Goal: Transaction & Acquisition: Purchase product/service

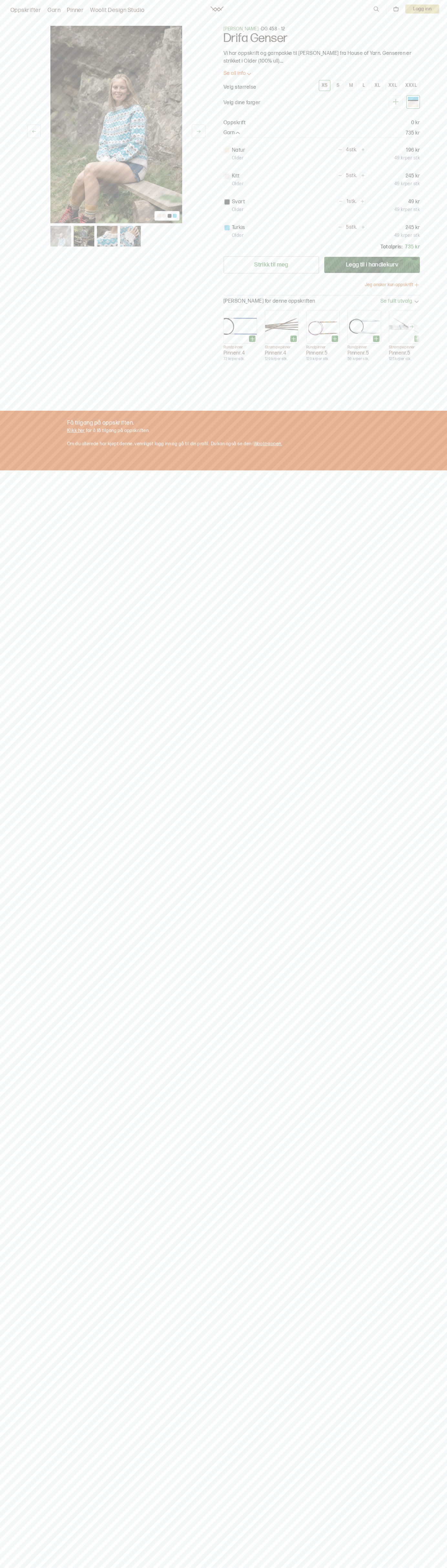
click at [393, 85] on div "XXL" at bounding box center [393, 86] width 9 height 6
click at [372, 265] on button "Legg til i handlekurv" at bounding box center [371, 265] width 96 height 16
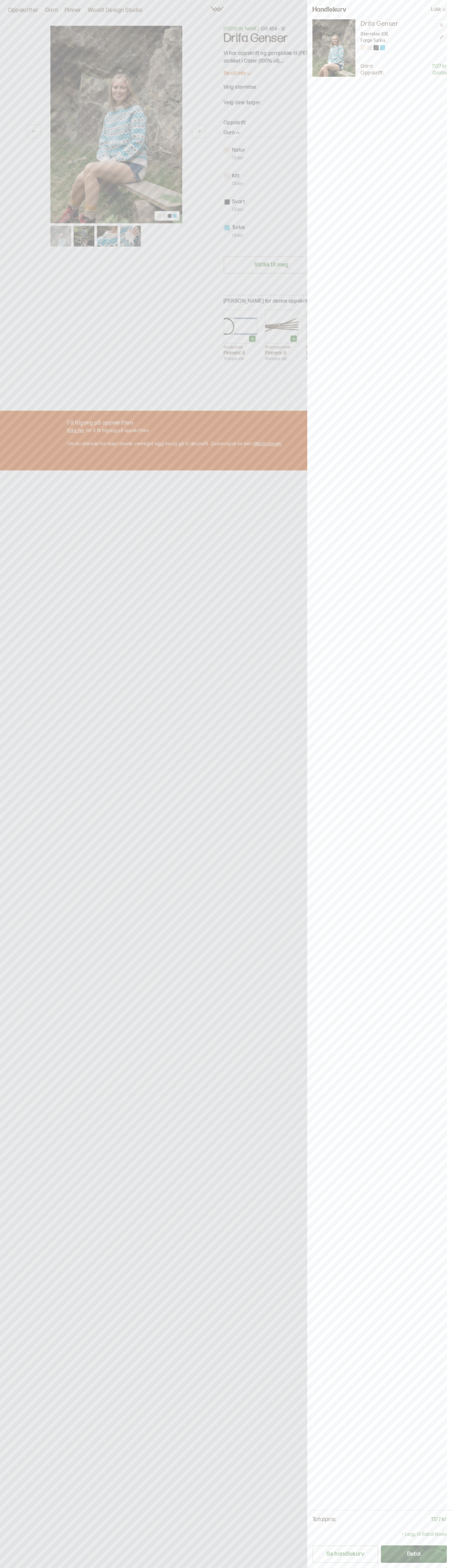
click at [414, 1554] on button "Betal" at bounding box center [414, 1554] width 66 height 18
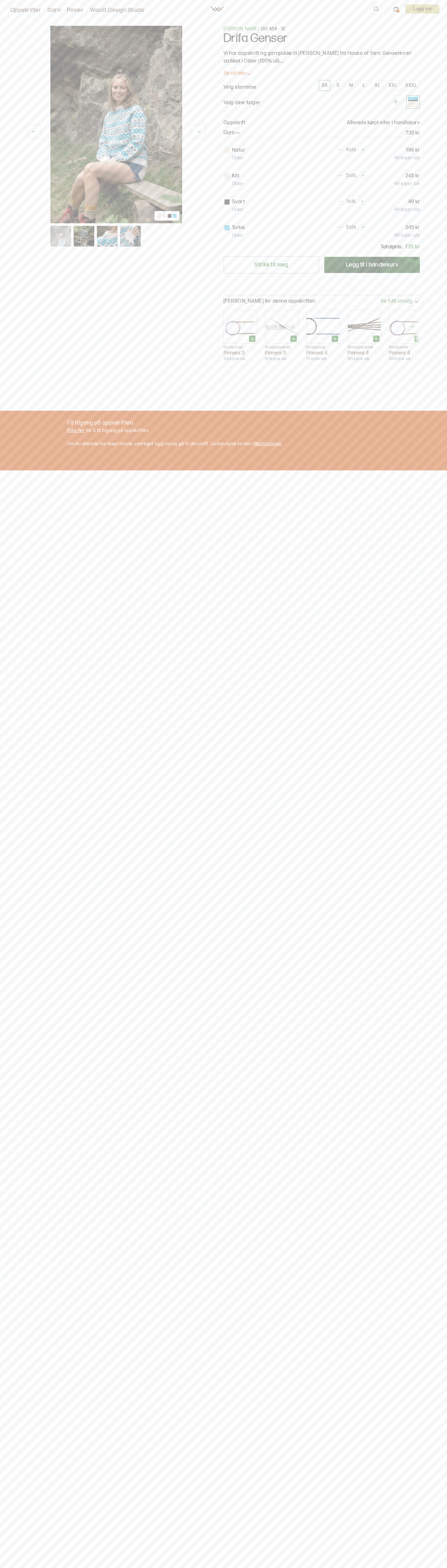
click at [325, 85] on div "XS" at bounding box center [325, 86] width 6 height 6
click at [303, 2] on nav "Oppskrifter Garn Pinner Woolit Design Studio 1 Logg inn" at bounding box center [224, 9] width 447 height 18
click at [430, 57] on div "1 av 4 1 av 4 Hrönn Jonsdottir - DG 458 - 12 Drifa Genser Vi har oppskrift og g…" at bounding box center [224, 797] width 447 height 1568
click at [2, 155] on div "1 av 4 1 av 4 Hrönn Jonsdottir - DG 458 - 12 Drifa Genser Vi har oppskrift og g…" at bounding box center [224, 797] width 447 height 1568
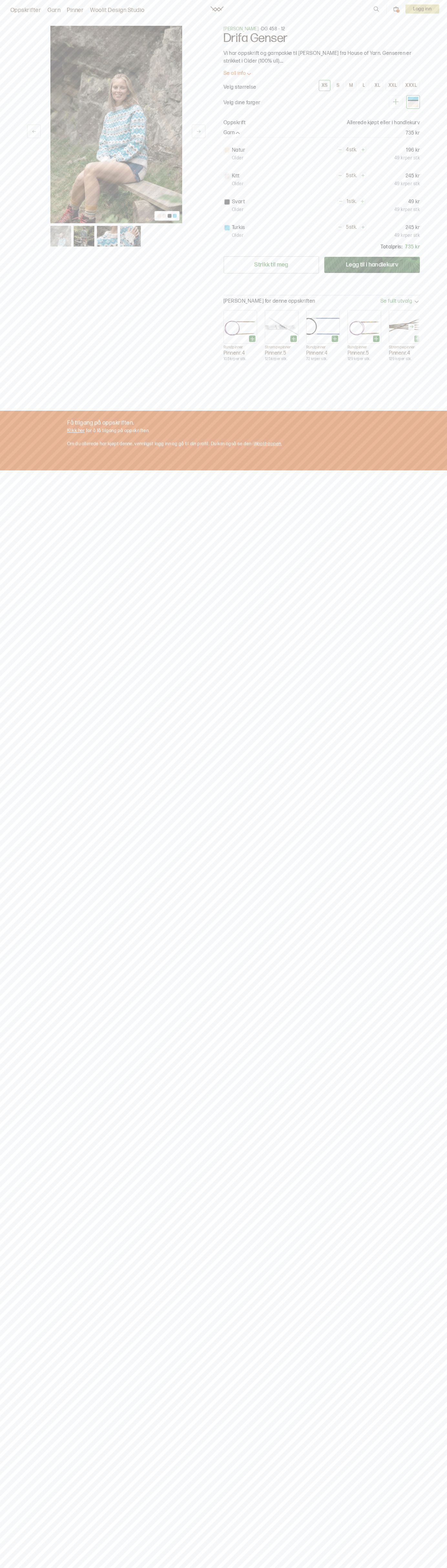
click at [325, 85] on div "XS" at bounding box center [325, 86] width 6 height 6
